Goal: Browse casually

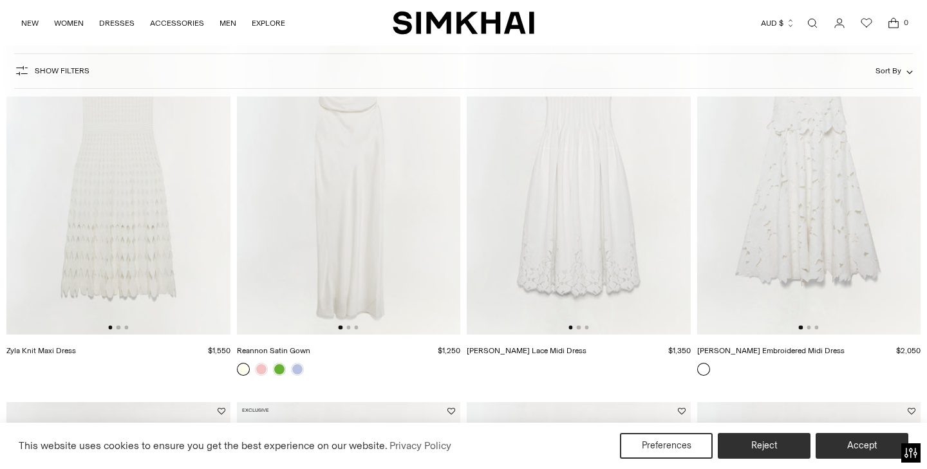
scroll to position [182, 0]
click at [808, 327] on button "Go to slide 2" at bounding box center [808, 326] width 4 height 4
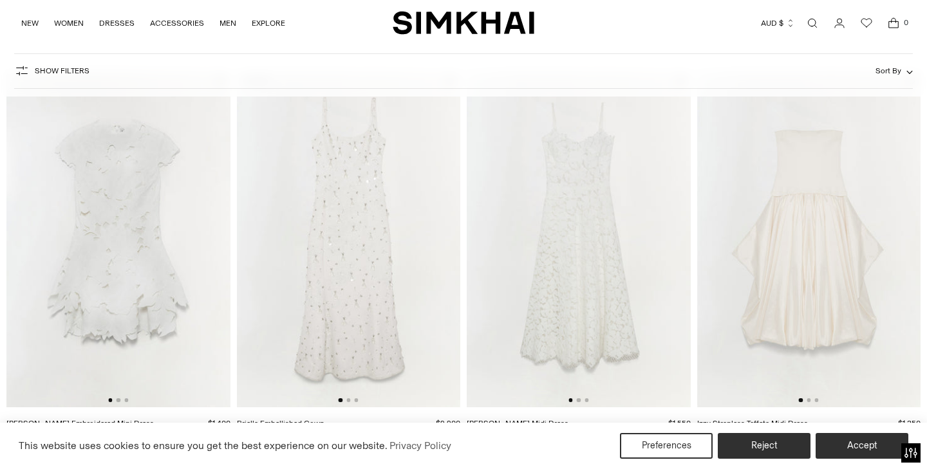
scroll to position [505, 0]
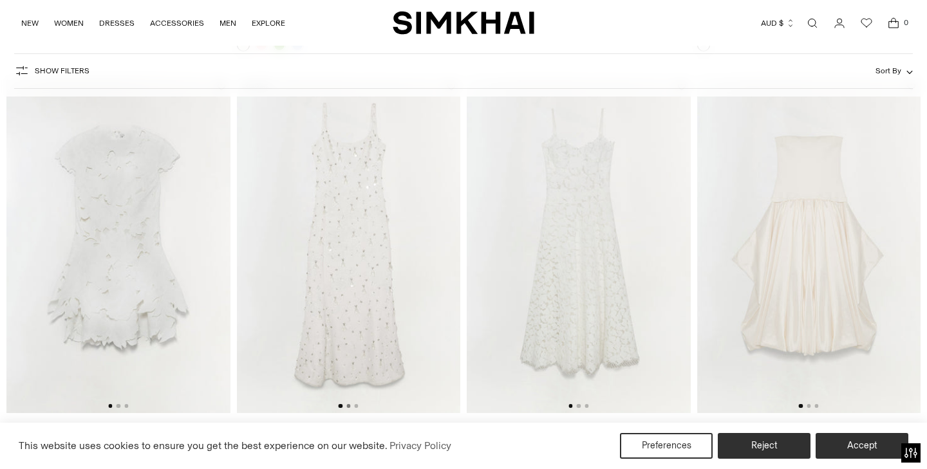
click at [349, 407] on button "Go to slide 2" at bounding box center [348, 406] width 4 height 4
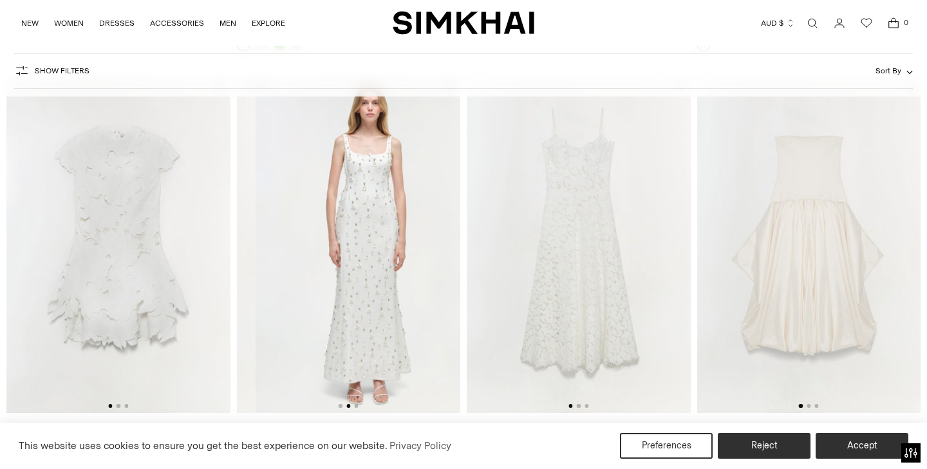
scroll to position [0, 224]
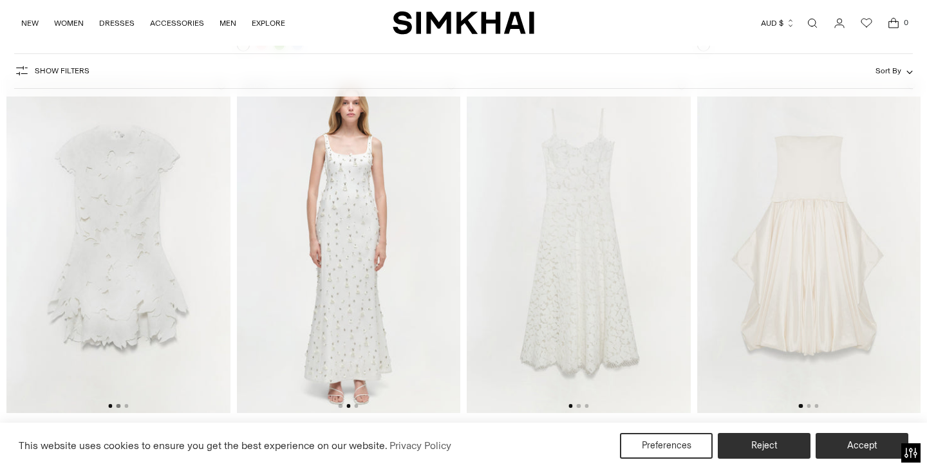
click at [117, 408] on button "Go to slide 2" at bounding box center [118, 406] width 4 height 4
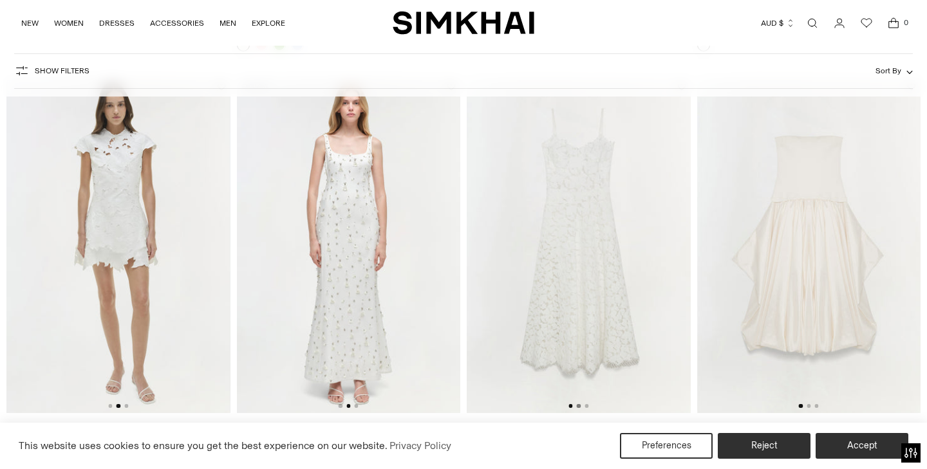
click at [579, 406] on button "Go to slide 2" at bounding box center [579, 406] width 4 height 4
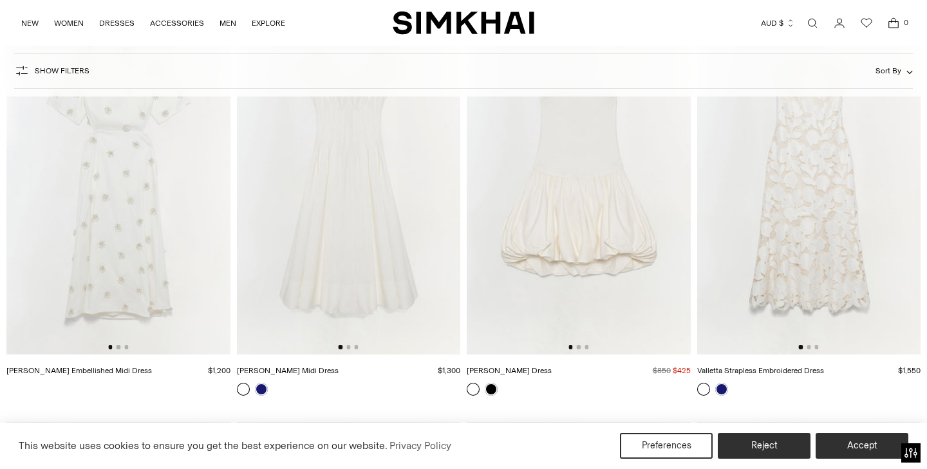
scroll to position [969, 0]
click at [808, 347] on button "Go to slide 2" at bounding box center [808, 345] width 4 height 4
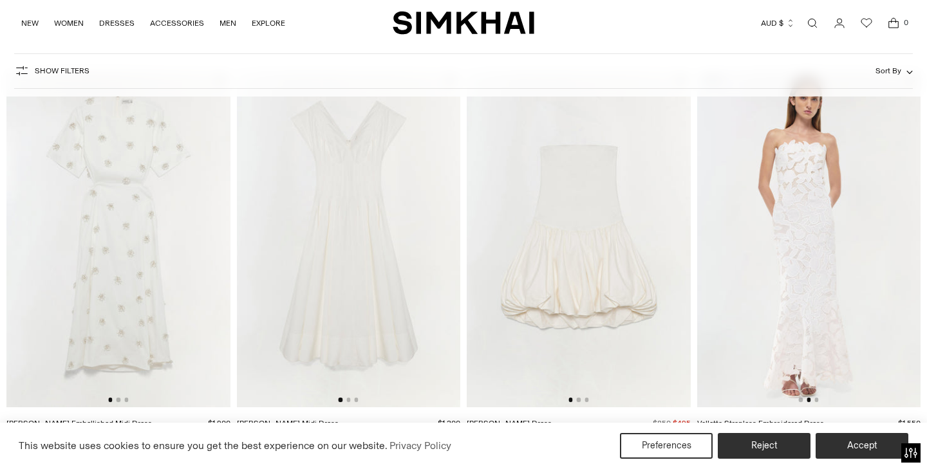
scroll to position [923, 0]
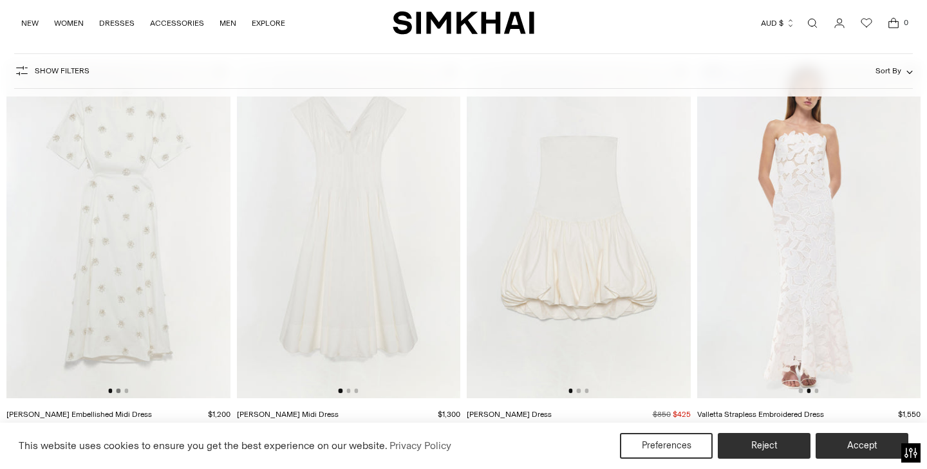
click at [118, 391] on button "Go to slide 2" at bounding box center [118, 391] width 4 height 4
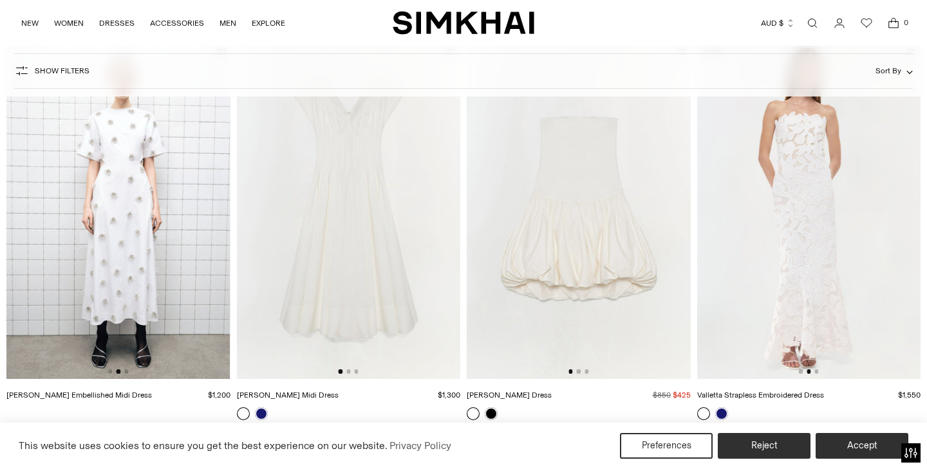
scroll to position [942, 0]
click at [125, 371] on button "Go to slide 3" at bounding box center [126, 372] width 4 height 4
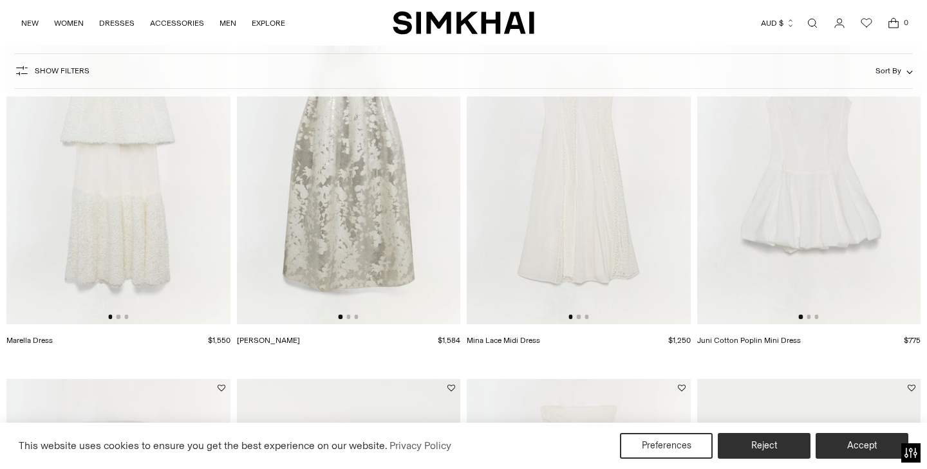
scroll to position [1397, 0]
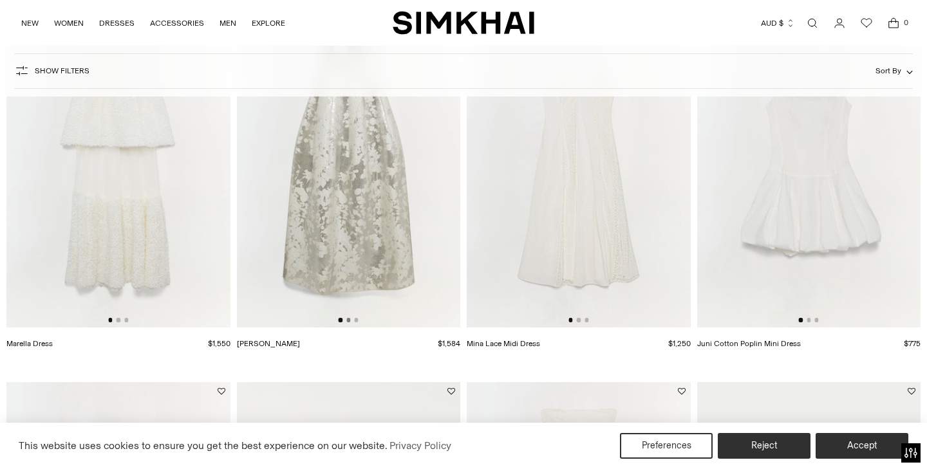
click at [348, 322] on button "Go to slide 2" at bounding box center [348, 320] width 4 height 4
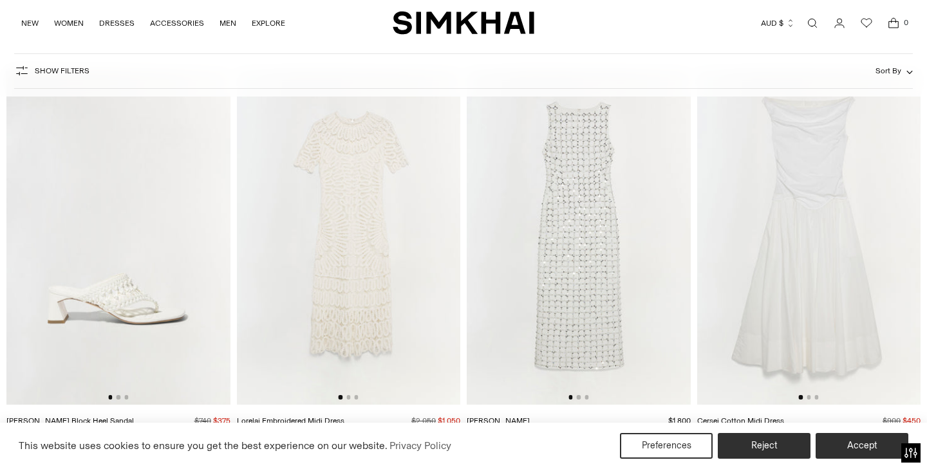
scroll to position [2518, 0]
click at [808, 396] on button "Go to slide 2" at bounding box center [808, 395] width 4 height 4
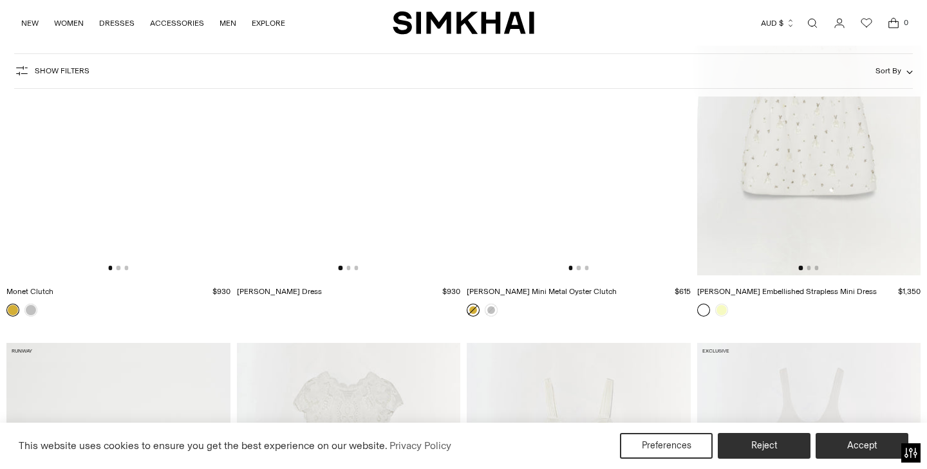
scroll to position [5873, 0]
